Goal: Unclear: Unclear

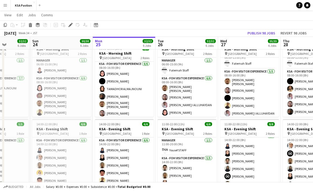
scroll to position [4, 0]
